Goal: Information Seeking & Learning: Learn about a topic

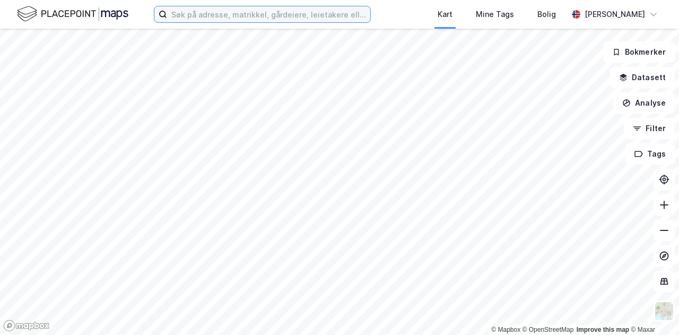
click at [197, 10] on input at bounding box center [268, 14] width 203 height 16
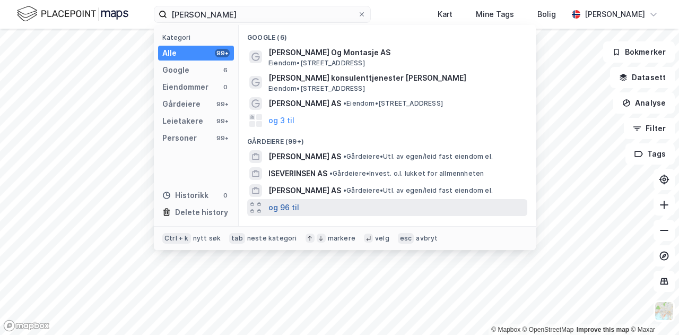
click at [273, 209] on button "og 96 til" at bounding box center [283, 207] width 31 height 13
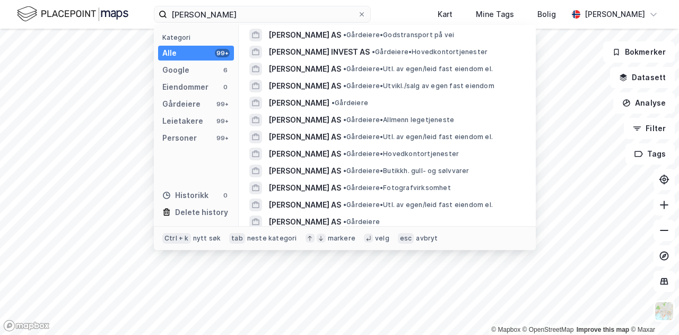
scroll to position [249, 0]
drag, startPoint x: 268, startPoint y: 13, endPoint x: 58, endPoint y: 2, distance: 210.3
click at [58, 2] on div "[PERSON_NAME] Kategori Alle 99+ Google 6 Eiendommer 0 Gårdeiere 99+ Leietakere …" at bounding box center [339, 14] width 679 height 29
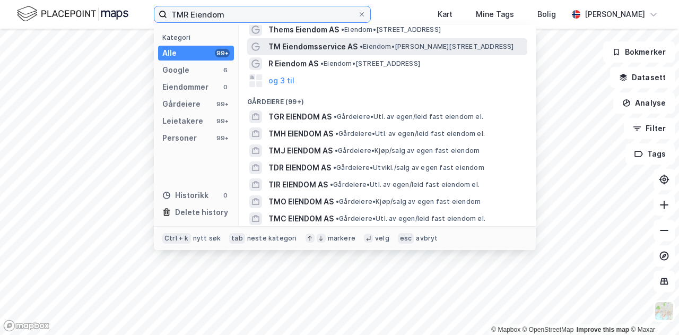
scroll to position [0, 0]
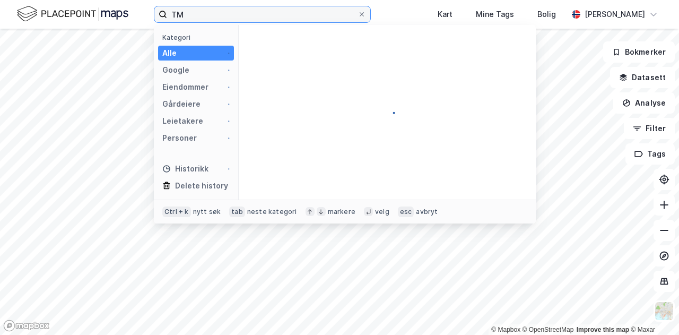
type input "T"
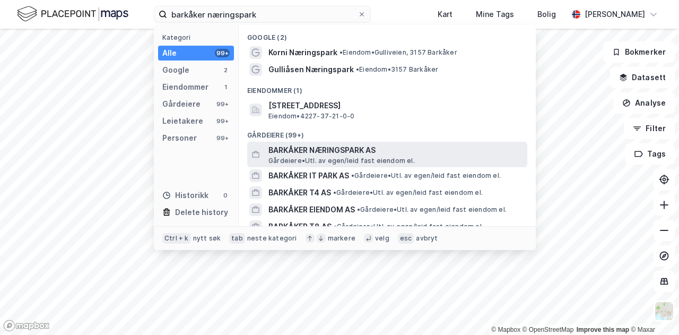
click at [301, 148] on span "BARKÅKER NÆRINGSPARK AS" at bounding box center [395, 150] width 255 height 13
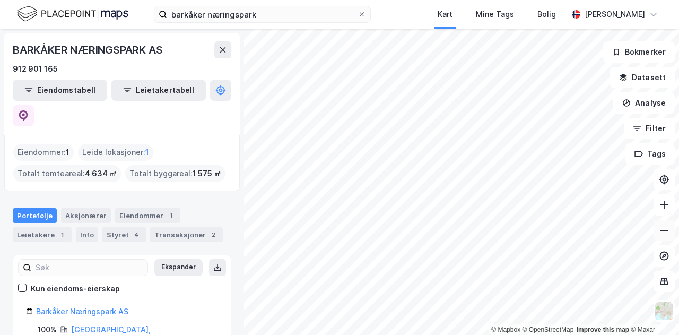
click at [662, 233] on icon at bounding box center [664, 230] width 11 height 11
click at [78, 306] on link "Barkåker Næringspark AS" at bounding box center [82, 310] width 92 height 9
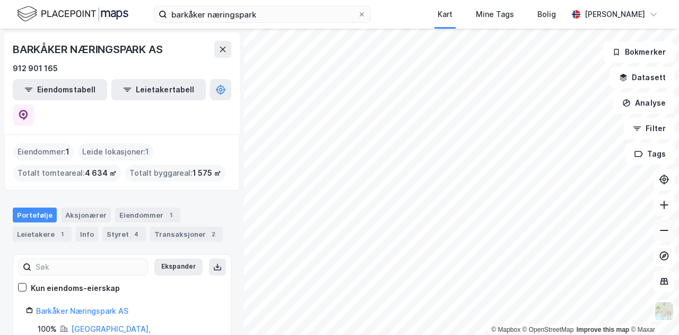
click at [670, 236] on button at bounding box center [663, 230] width 21 height 21
click at [661, 230] on icon at bounding box center [664, 230] width 8 height 1
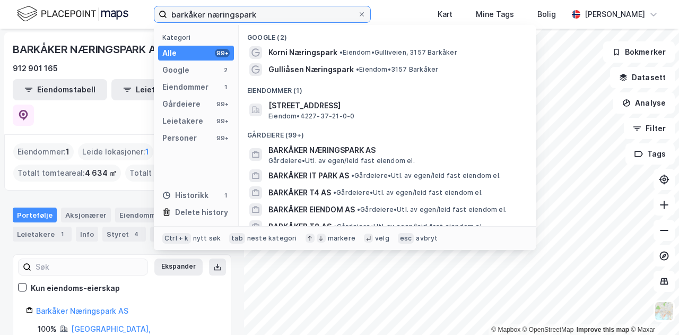
drag, startPoint x: 267, startPoint y: 9, endPoint x: 84, endPoint y: -8, distance: 184.3
click at [84, 0] on html "barkåker næringspark Kategori Alle 99+ Google 2 Eiendommer 1 Gårdeiere 99+ Leie…" at bounding box center [339, 167] width 679 height 335
type input "gulli næringstomter"
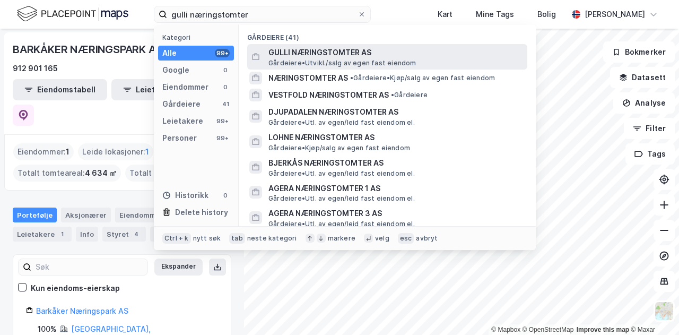
click at [284, 50] on span "GULLI NÆRINGSTOMTER AS" at bounding box center [395, 52] width 255 height 13
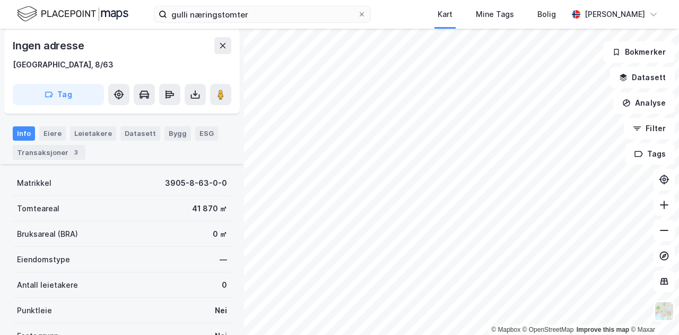
scroll to position [147, 0]
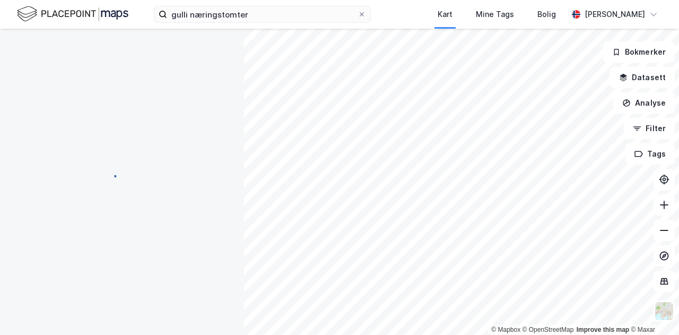
scroll to position [8, 0]
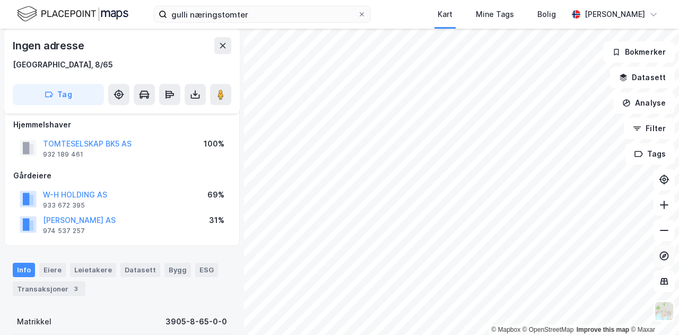
click at [660, 245] on button at bounding box center [663, 255] width 21 height 21
click at [662, 236] on button at bounding box center [663, 230] width 21 height 21
click at [661, 209] on icon at bounding box center [664, 204] width 11 height 11
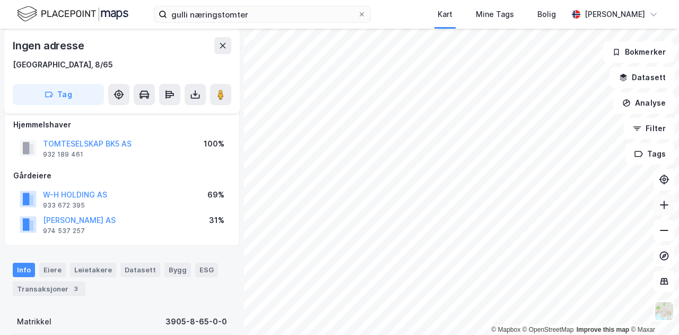
click at [661, 209] on icon at bounding box center [664, 204] width 11 height 11
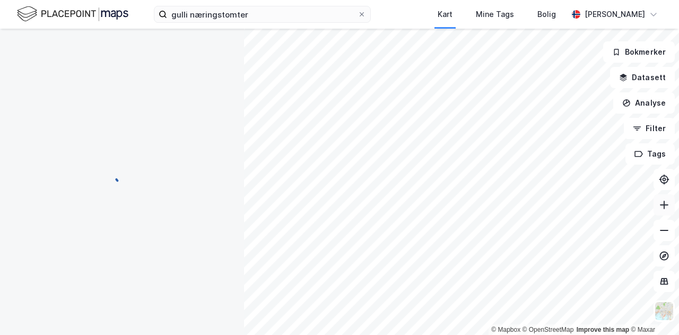
scroll to position [0, 0]
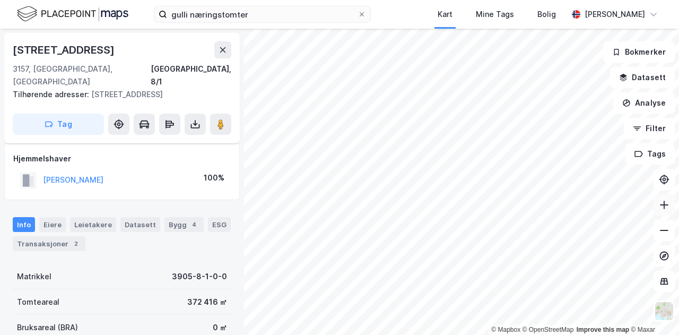
scroll to position [8, 0]
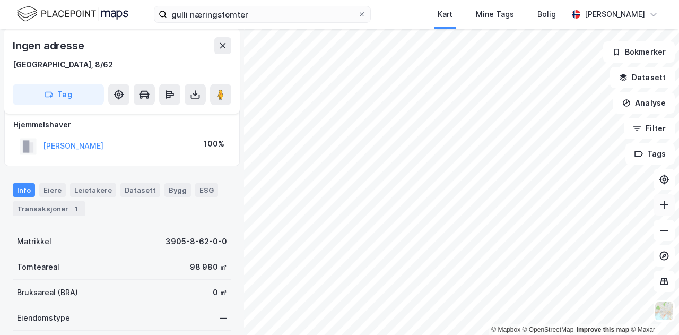
scroll to position [8, 0]
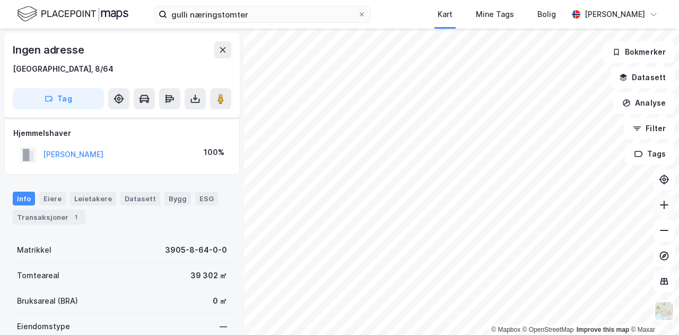
scroll to position [8, 0]
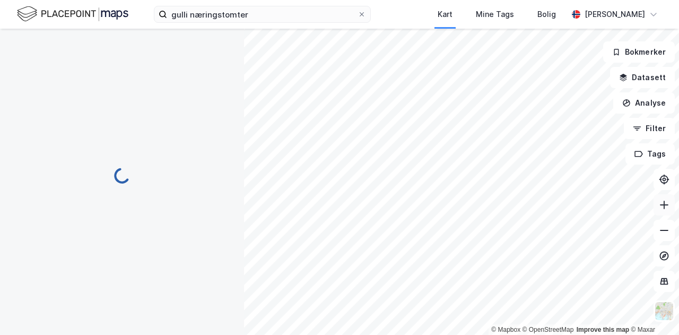
scroll to position [8, 0]
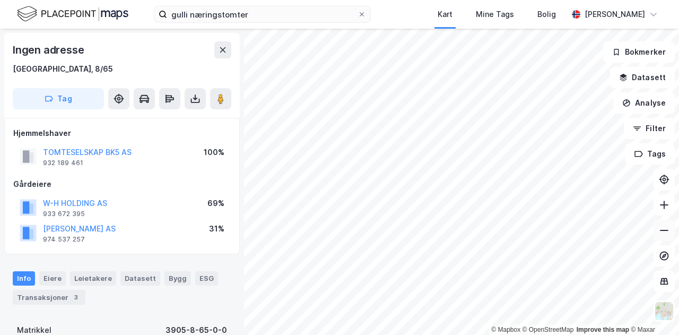
click at [663, 239] on button at bounding box center [663, 230] width 21 height 21
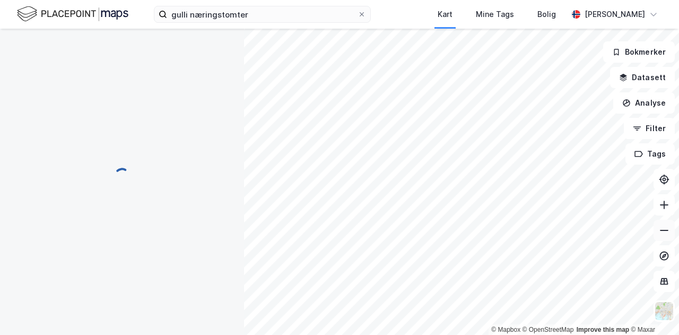
scroll to position [2, 0]
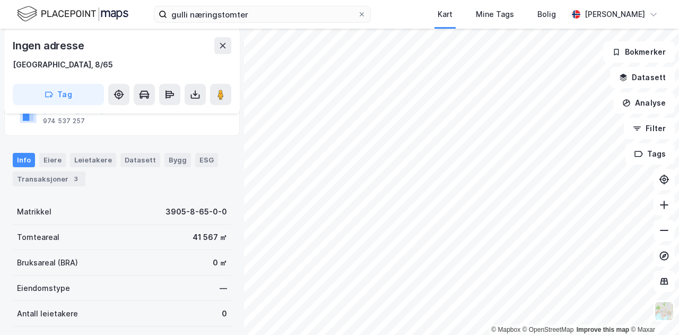
scroll to position [121, 0]
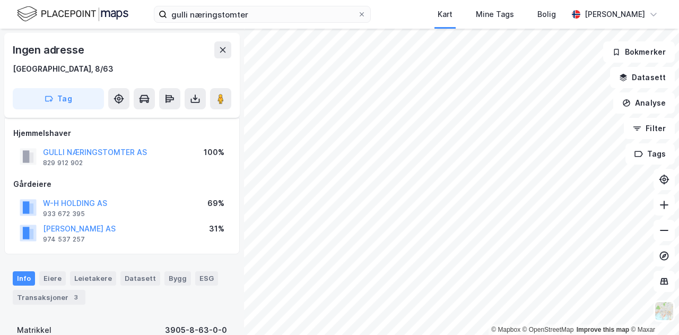
scroll to position [121, 0]
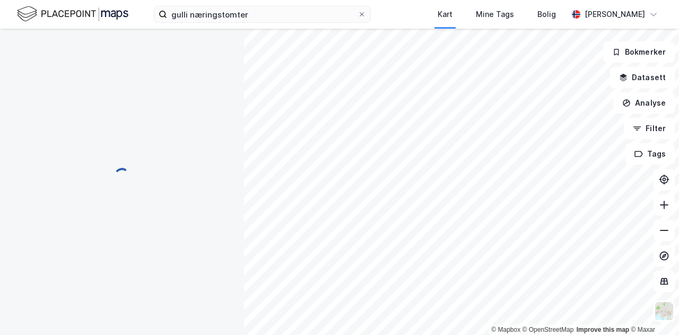
scroll to position [24, 0]
